Goal: Information Seeking & Learning: Learn about a topic

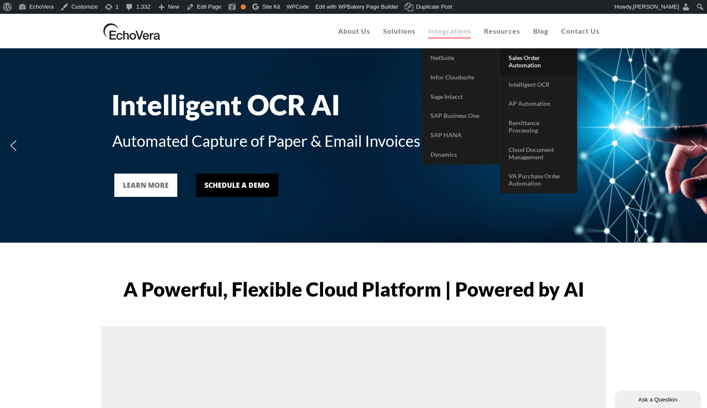
click at [525, 67] on span "Sales Order Automation" at bounding box center [525, 61] width 32 height 15
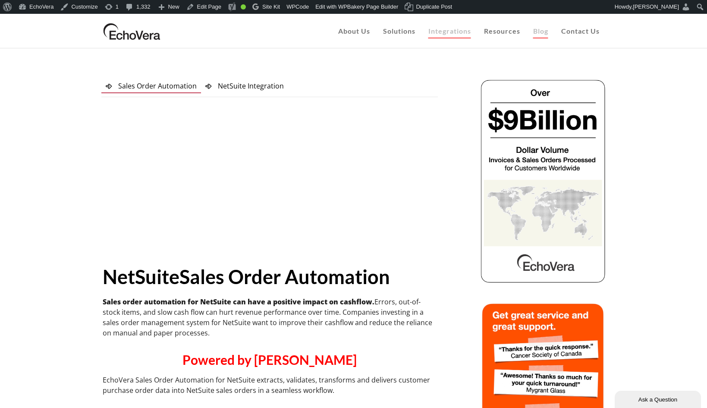
click at [540, 31] on span "Blog" at bounding box center [540, 31] width 15 height 8
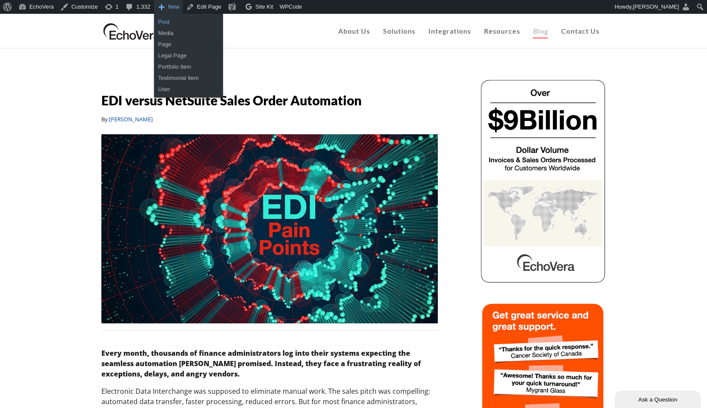
click at [167, 21] on link "Post" at bounding box center [188, 21] width 69 height 11
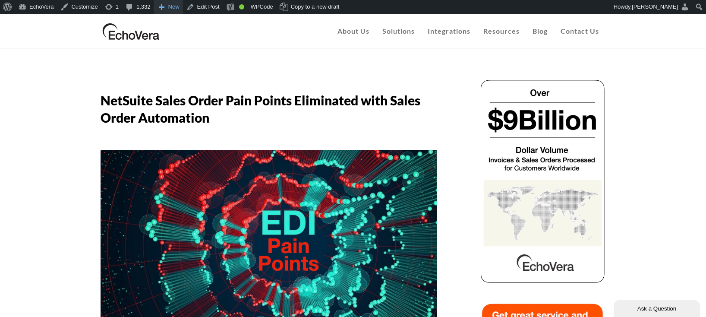
click at [156, 8] on link "New" at bounding box center [168, 7] width 29 height 14
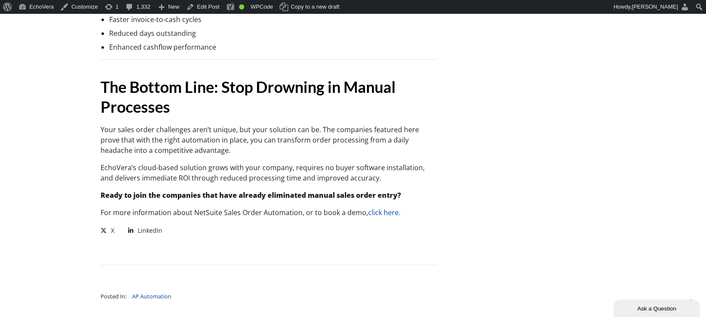
scroll to position [1709, 0]
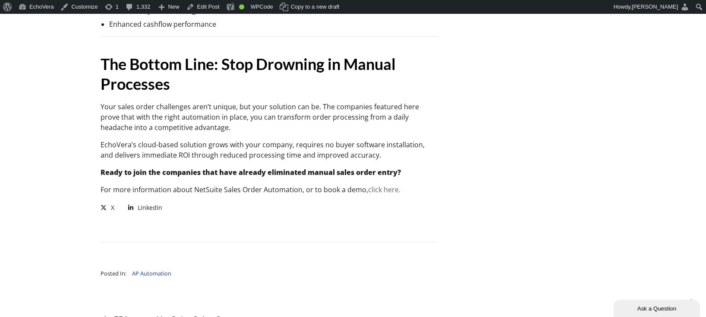
click at [387, 185] on link "click here." at bounding box center [384, 189] width 32 height 9
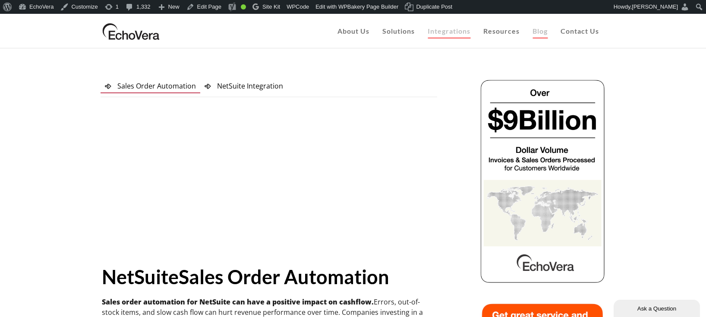
click at [536, 32] on span "Blog" at bounding box center [539, 31] width 15 height 8
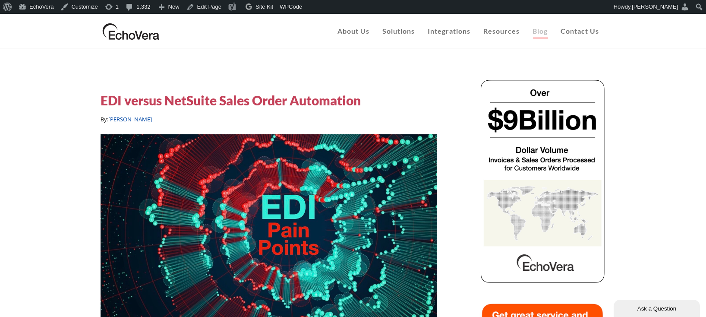
click at [240, 101] on h5 "EDI versus NetSuite Sales Order Automation" at bounding box center [231, 99] width 260 height 17
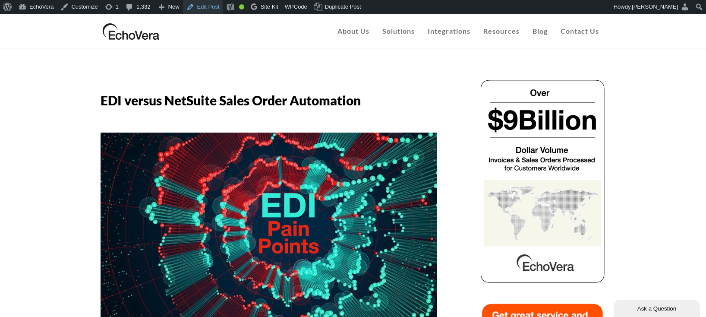
click at [214, 6] on link "Edit Post" at bounding box center [203, 7] width 40 height 14
